Goal: Browse casually

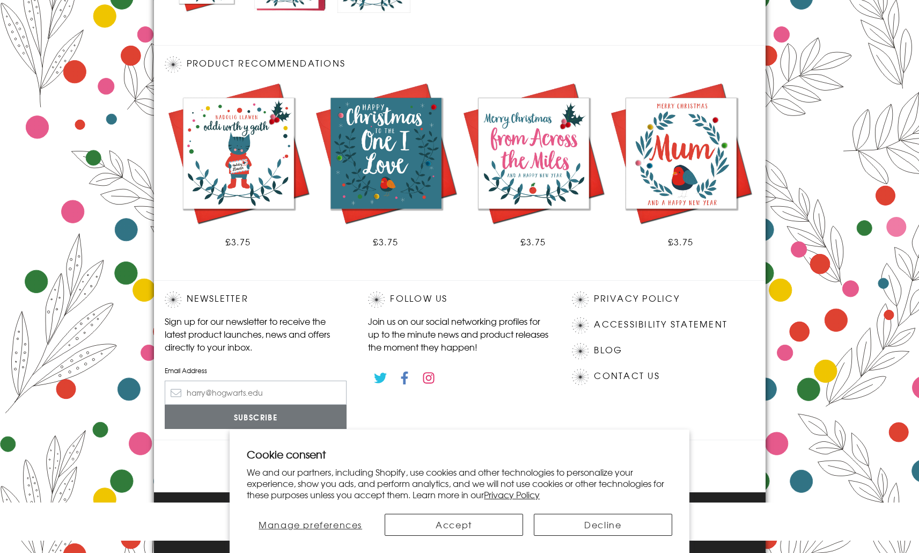
scroll to position [554, 0]
